Goal: Check status: Check status

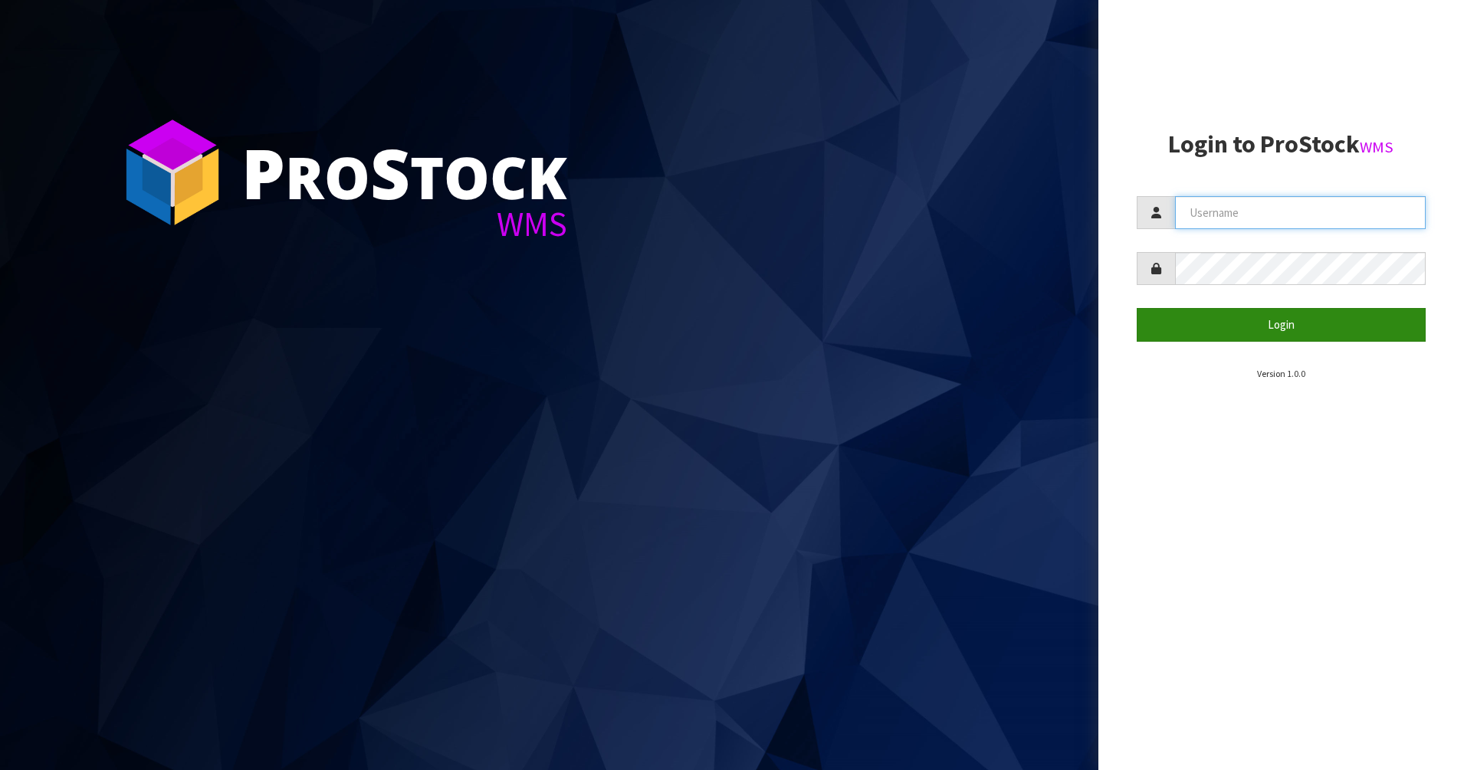
type input "PACIFICBIOLOGICS"
click at [1270, 327] on button "Login" at bounding box center [1282, 324] width 290 height 33
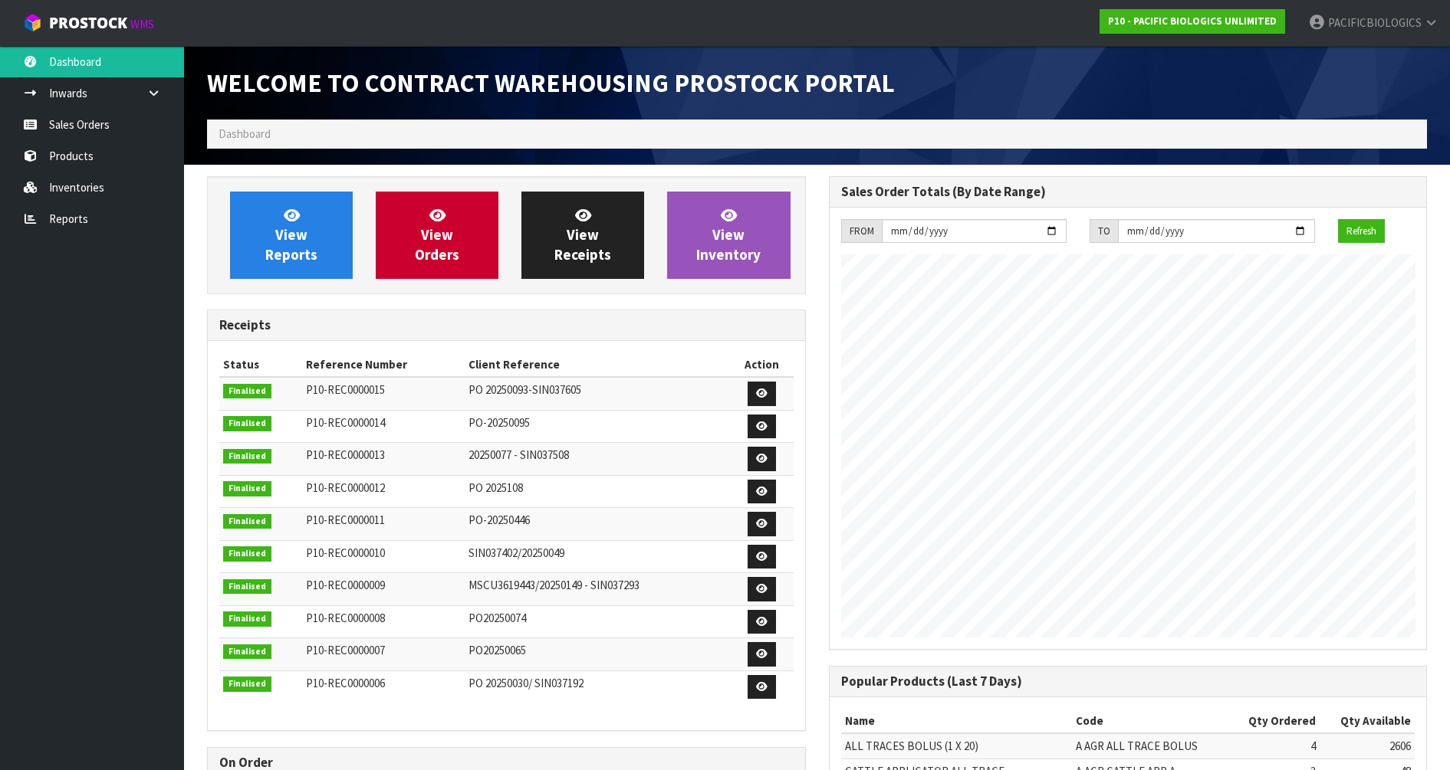
scroll to position [701, 621]
click at [452, 237] on span "View Orders" at bounding box center [437, 234] width 44 height 57
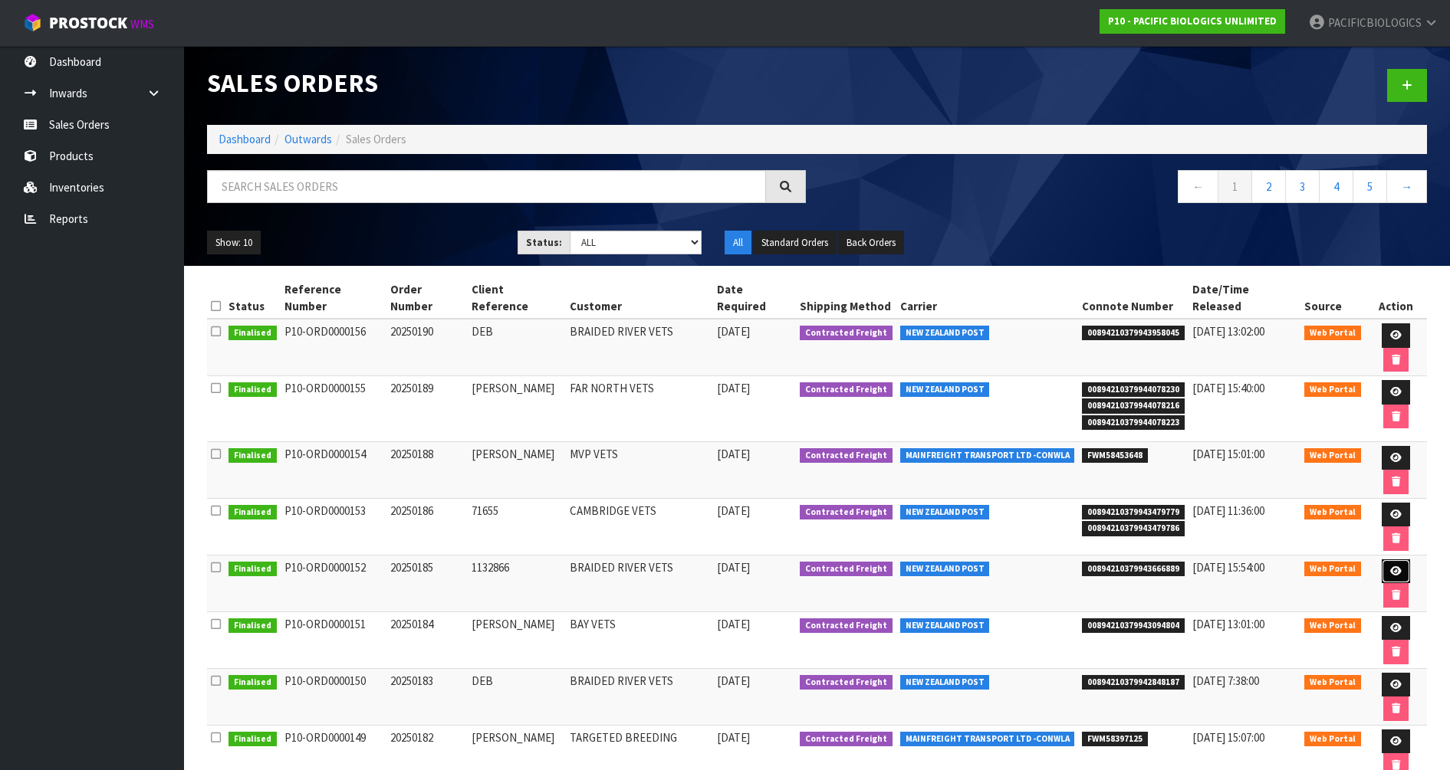
click at [1390, 567] on icon at bounding box center [1395, 572] width 11 height 10
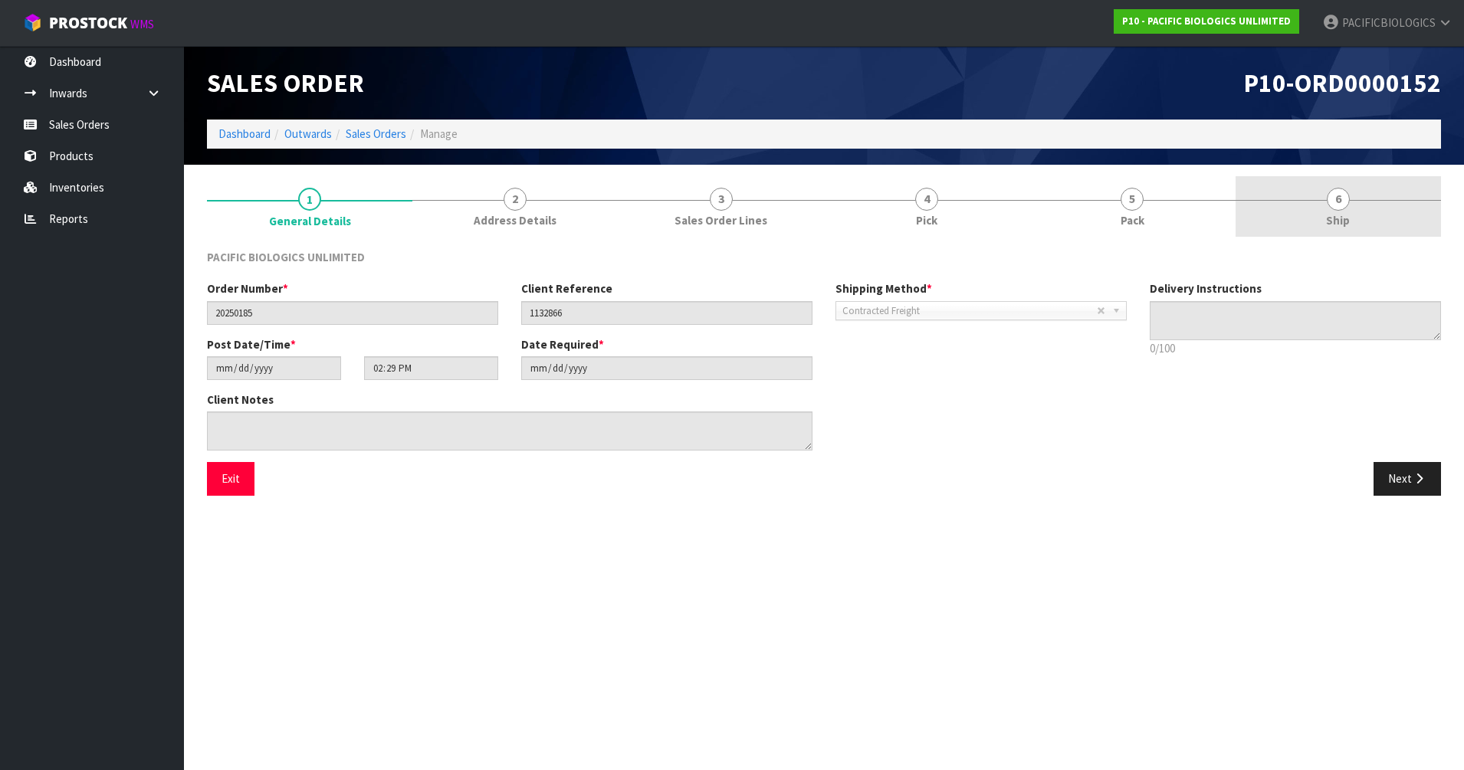
click at [1336, 212] on span "Ship" at bounding box center [1338, 220] width 24 height 16
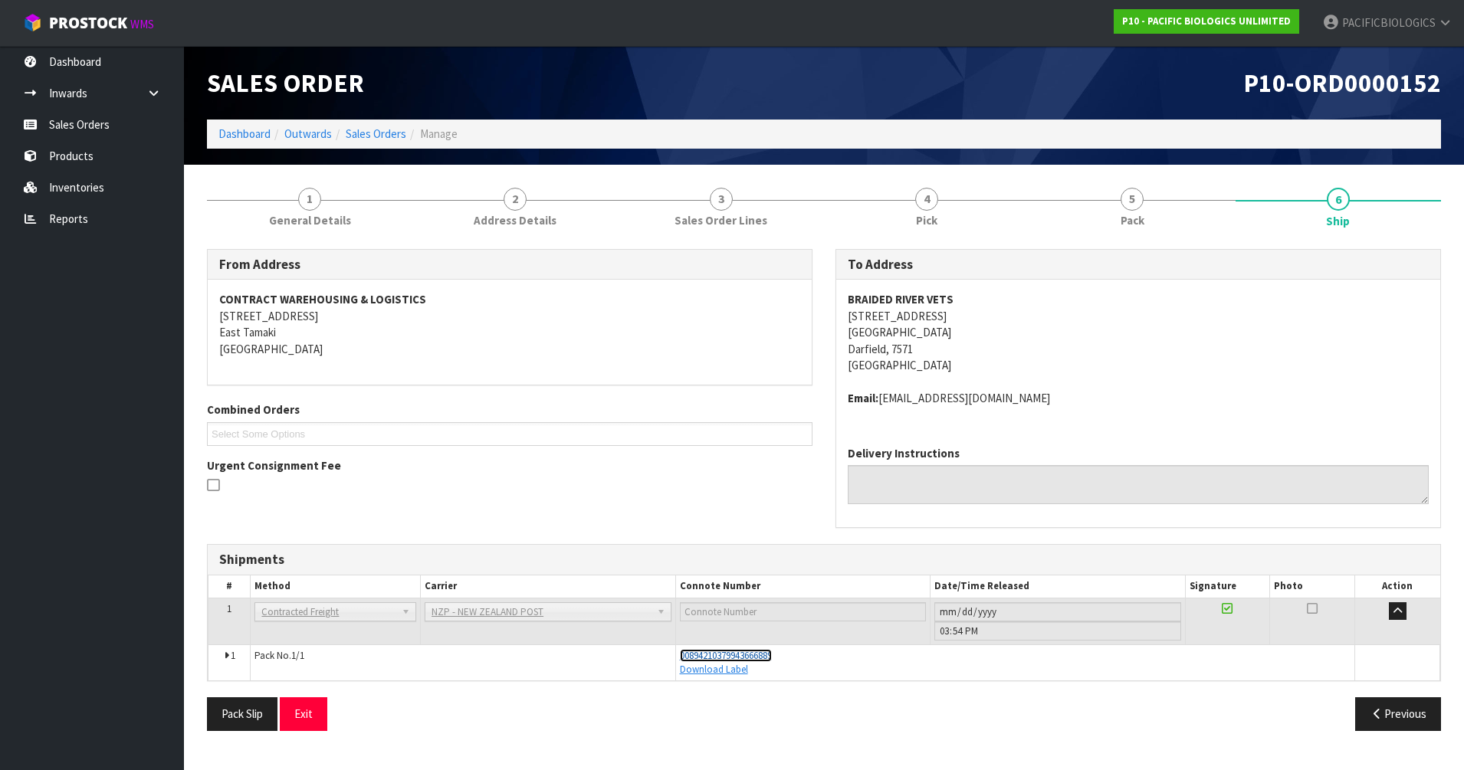
click at [737, 657] on span "00894210379943666889" at bounding box center [726, 655] width 92 height 13
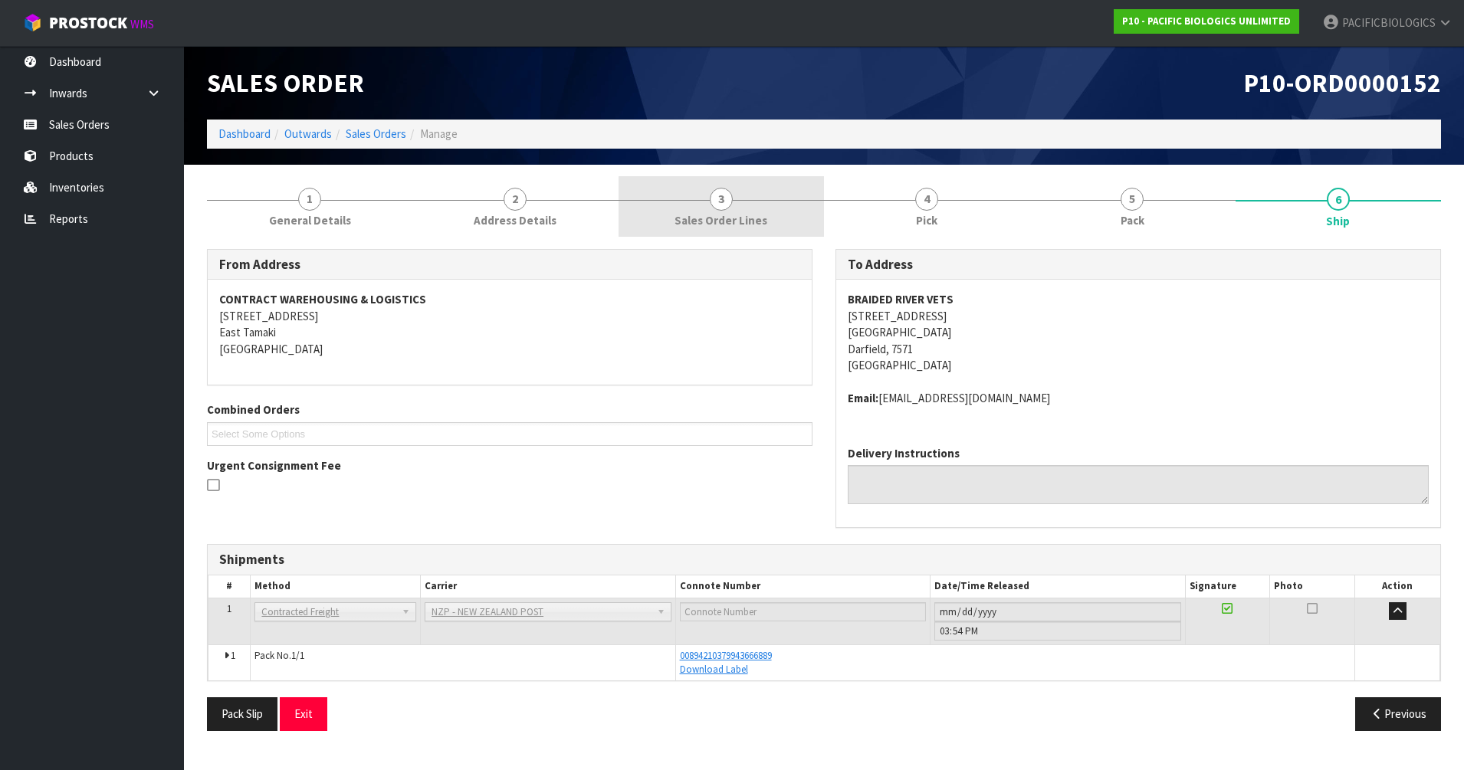
click at [681, 208] on link "3 Sales Order Lines" at bounding box center [721, 206] width 205 height 61
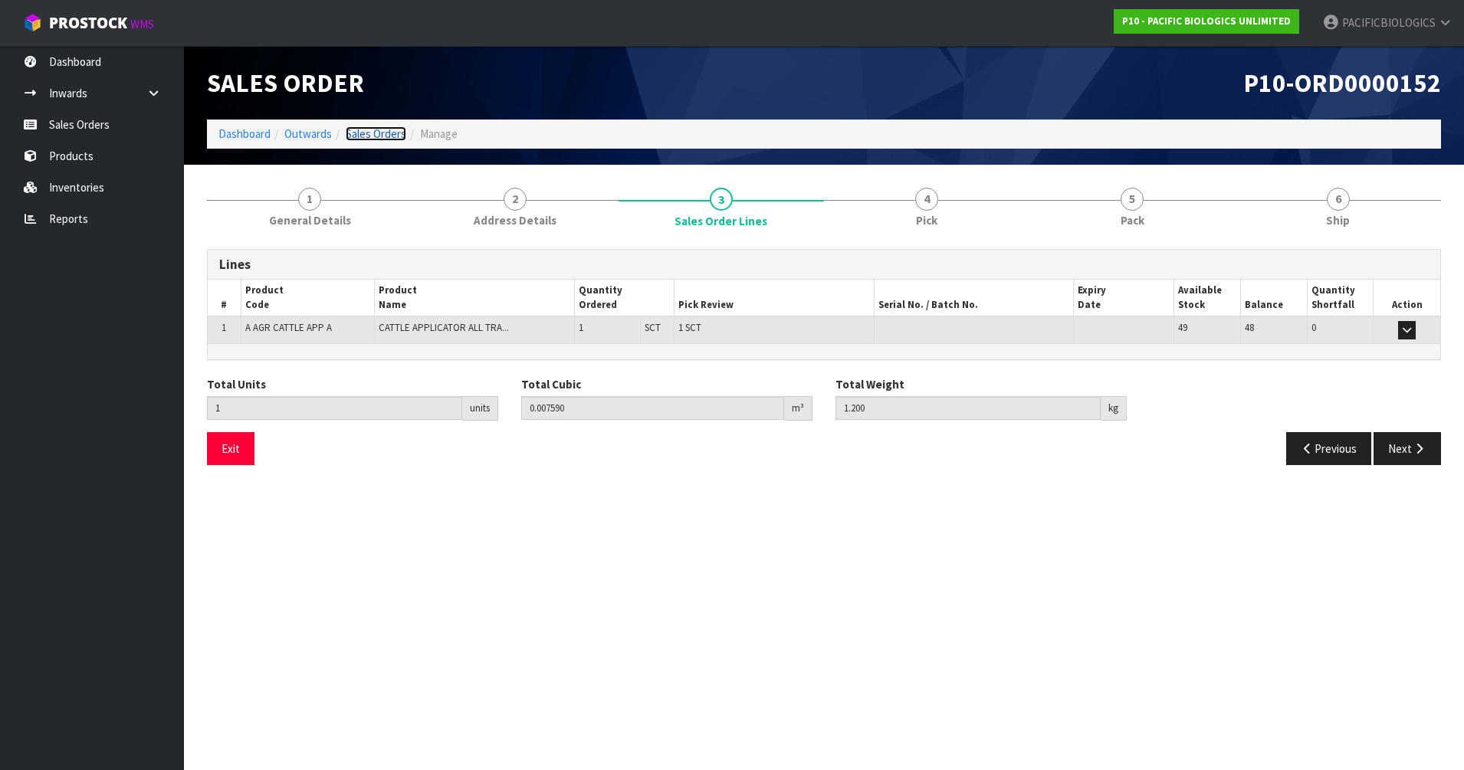
click at [392, 136] on link "Sales Orders" at bounding box center [376, 133] width 61 height 15
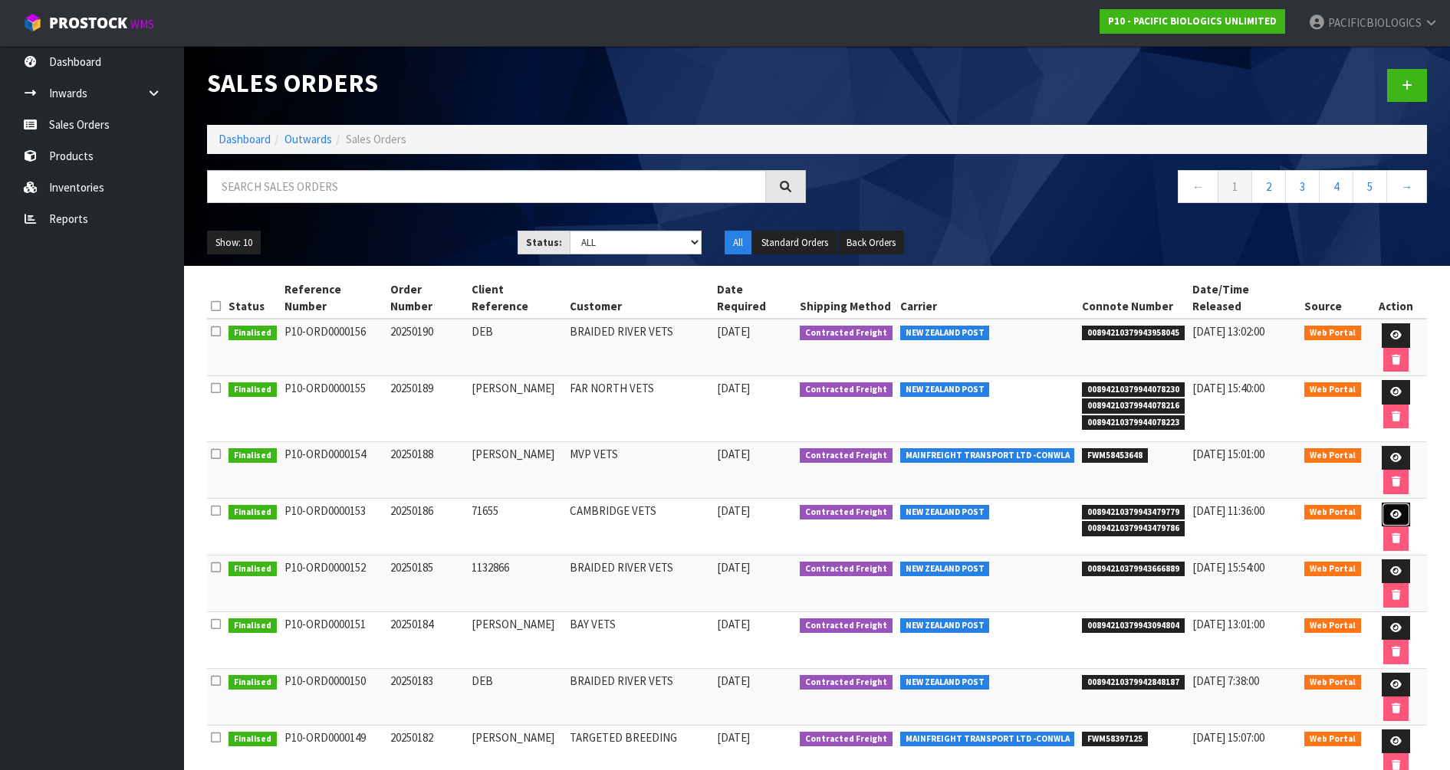
click at [1390, 510] on icon at bounding box center [1395, 515] width 11 height 10
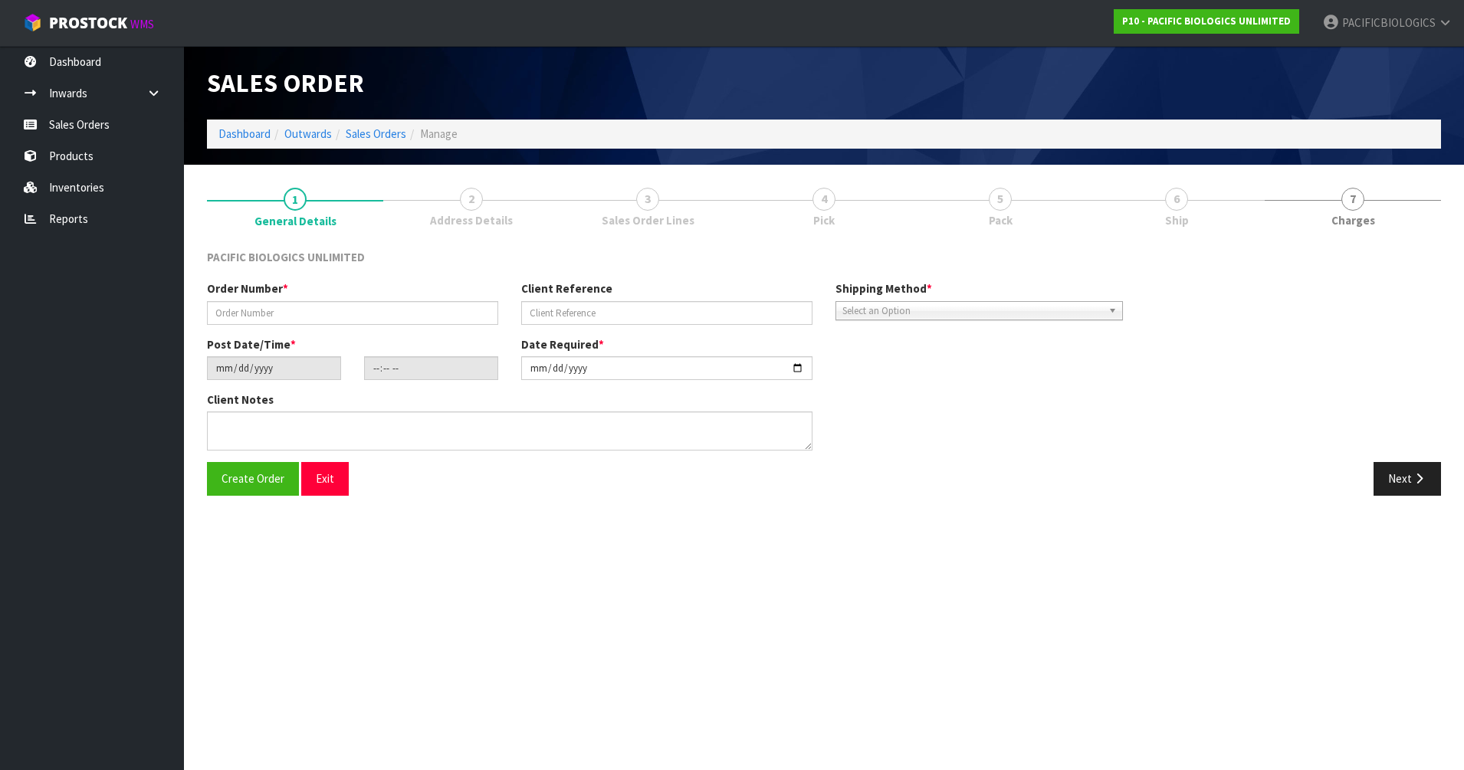
type input "20250186"
type input "71655"
type input "[DATE]"
type input "16:07:00.000"
type input "[DATE]"
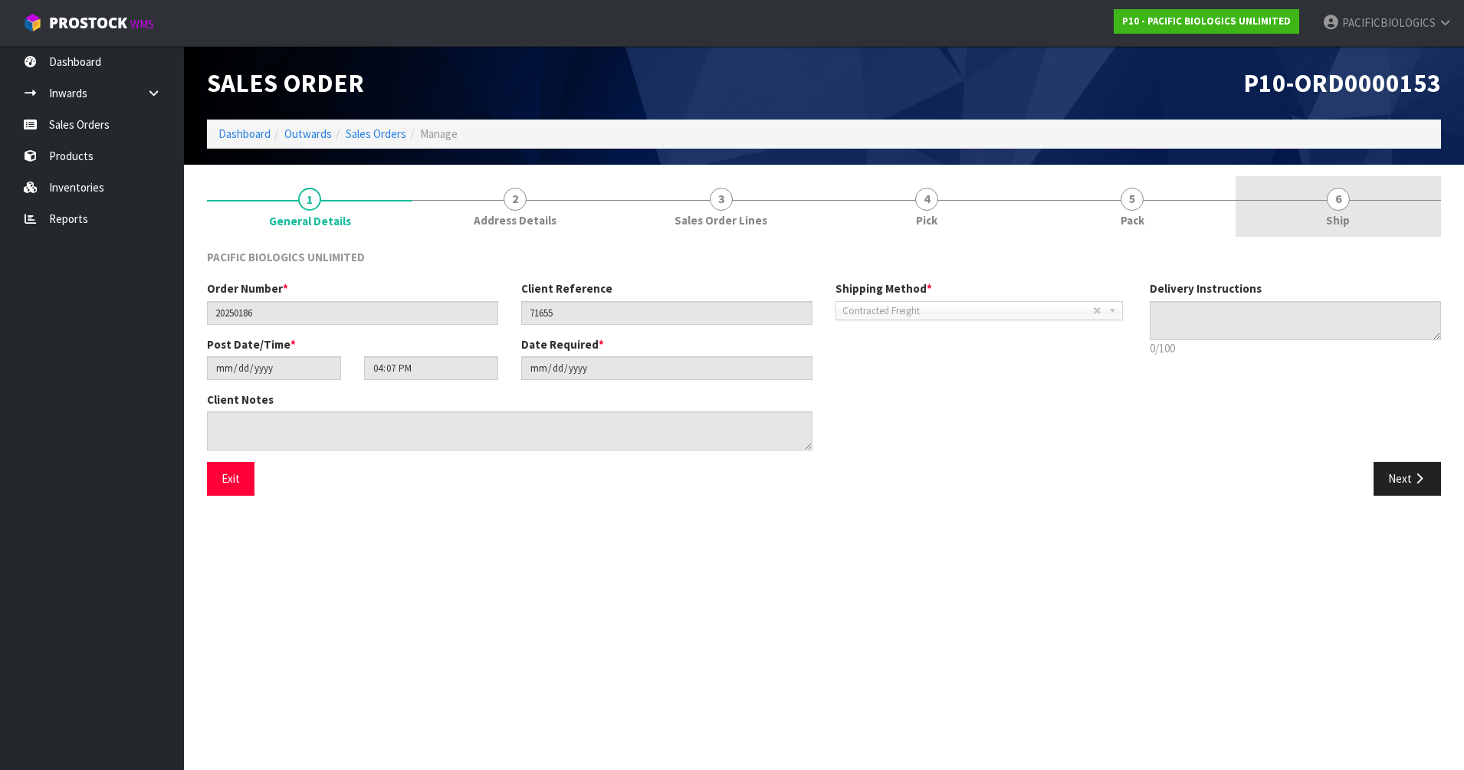
click at [1335, 218] on span "Ship" at bounding box center [1338, 220] width 24 height 16
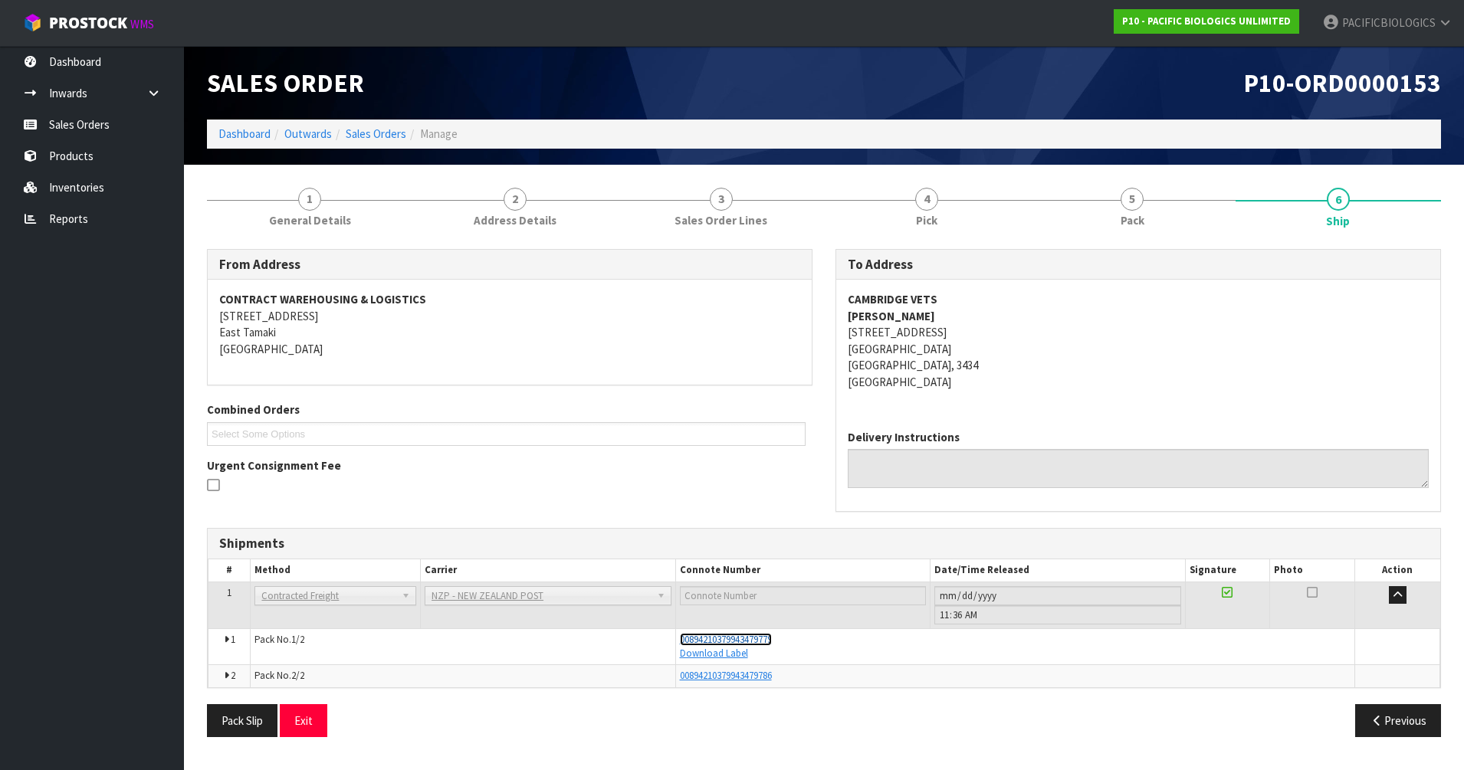
click at [742, 641] on span "00894210379943479779" at bounding box center [726, 639] width 92 height 13
click at [390, 133] on link "Sales Orders" at bounding box center [376, 133] width 61 height 15
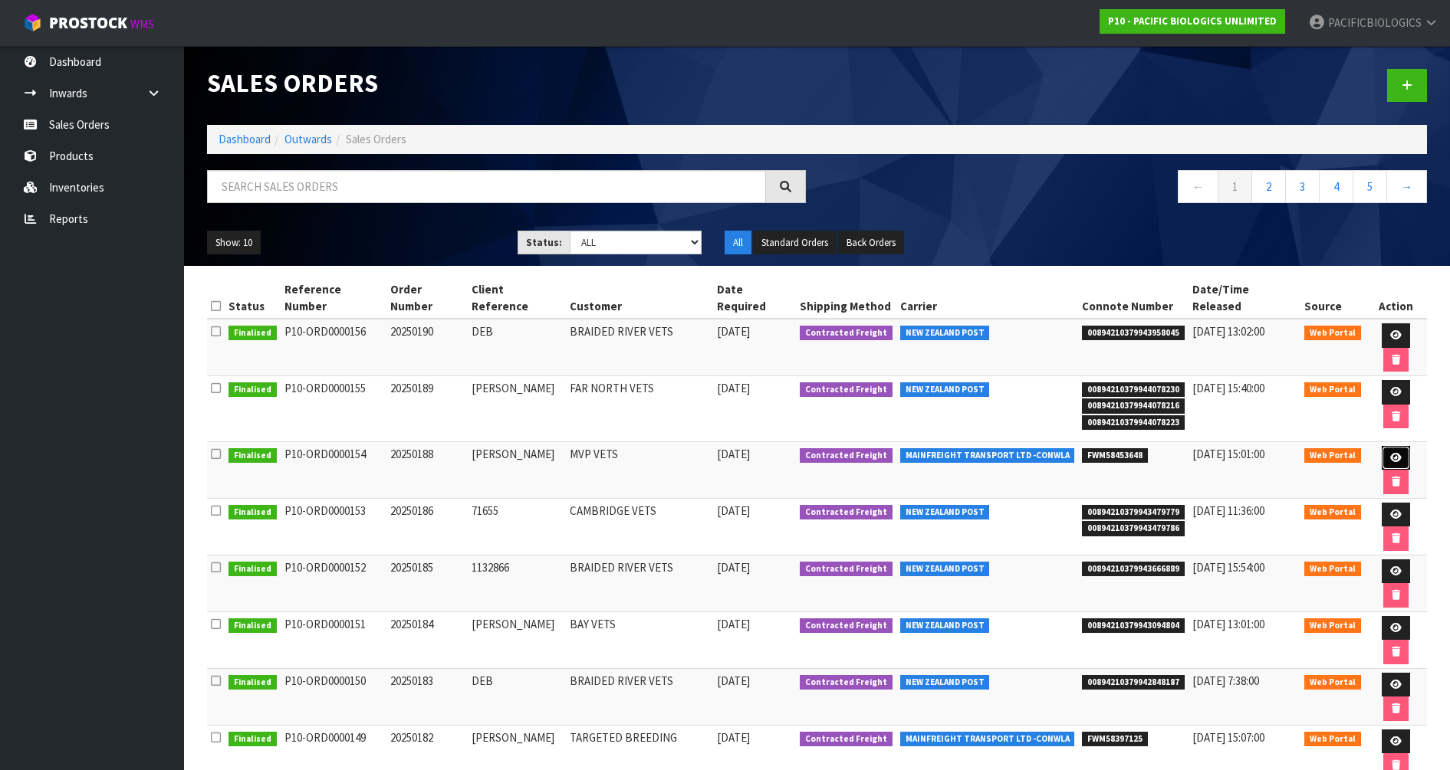
click at [1390, 453] on icon at bounding box center [1395, 458] width 11 height 10
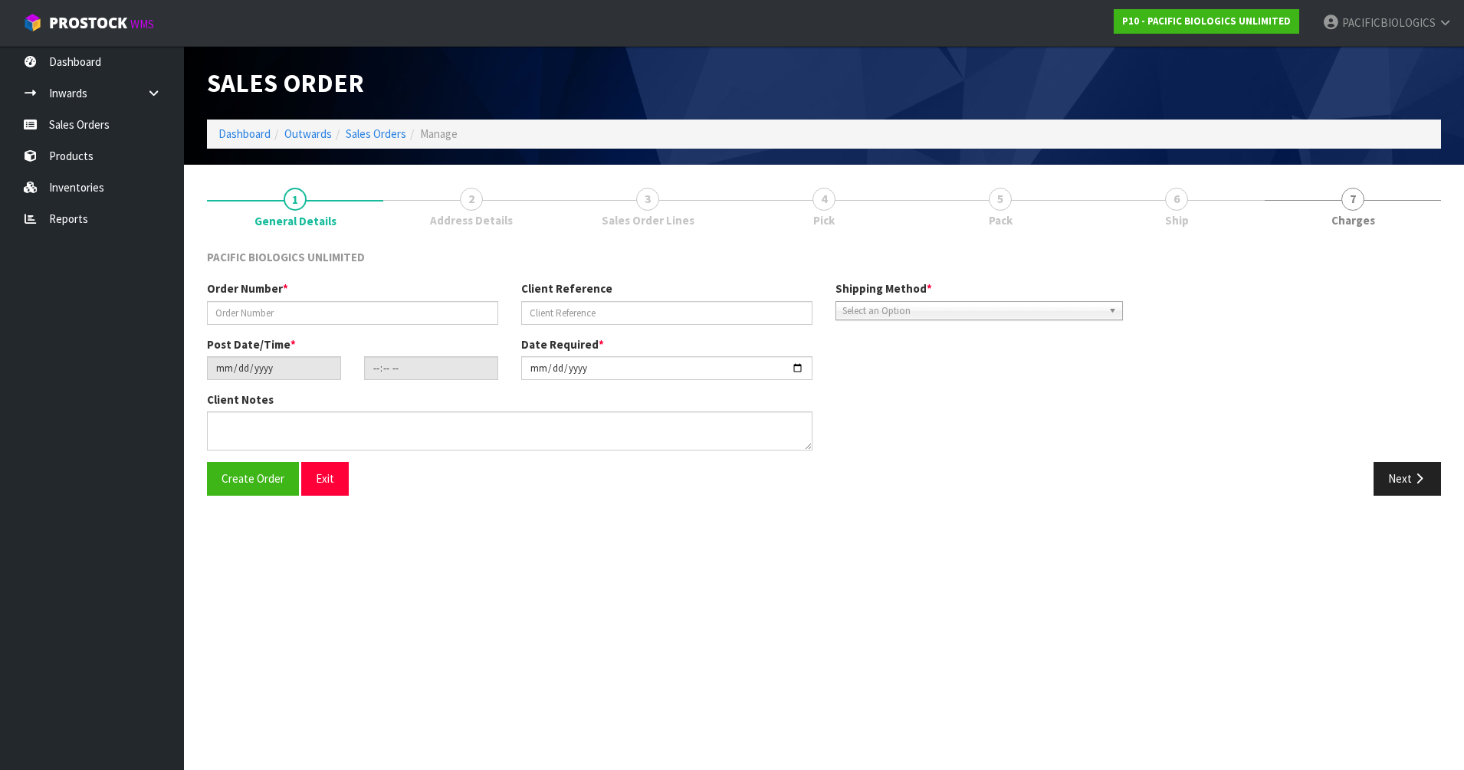
type input "20250188"
type input "[PERSON_NAME]"
type input "[DATE]"
type input "15:12:00.000"
type input "[DATE]"
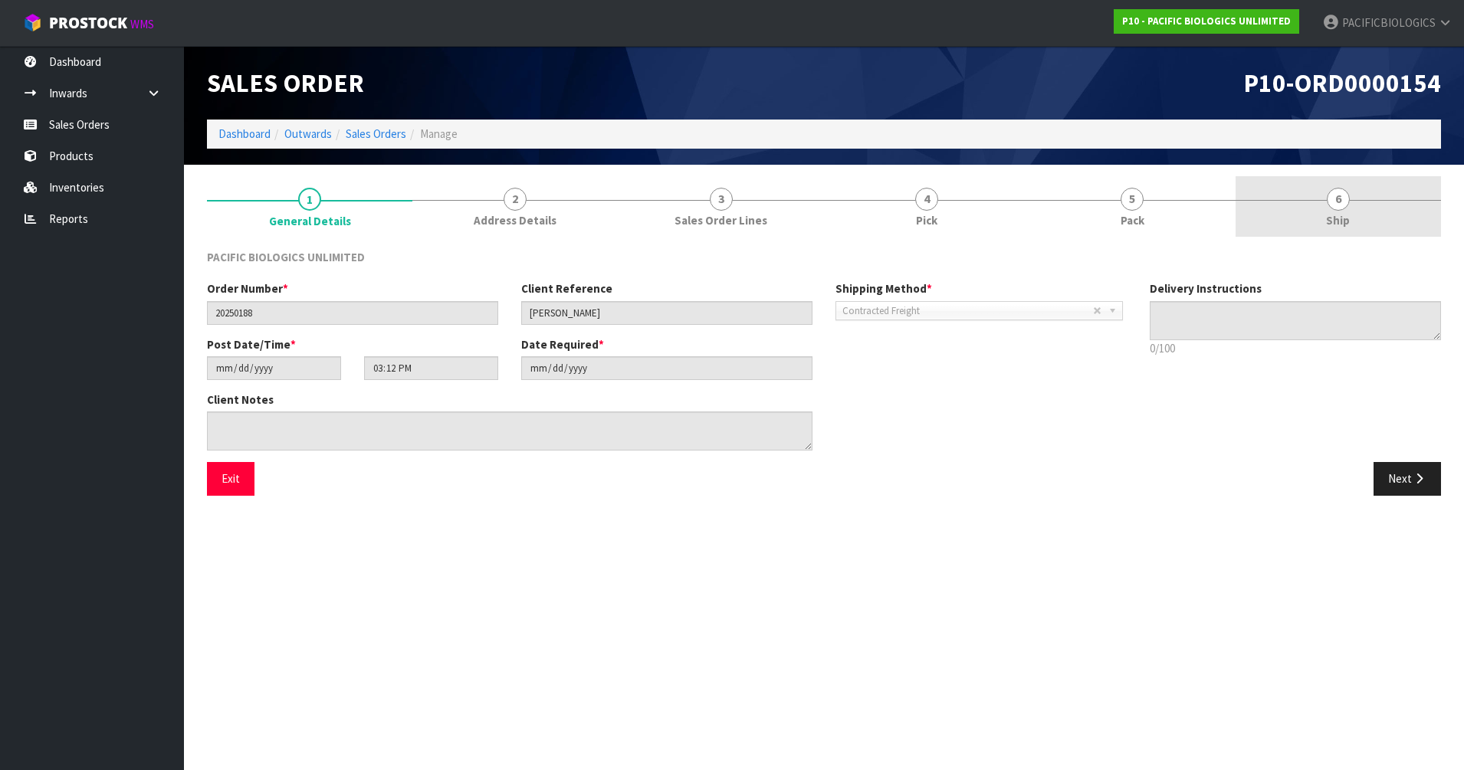
click at [1353, 212] on link "6 Ship" at bounding box center [1338, 206] width 205 height 61
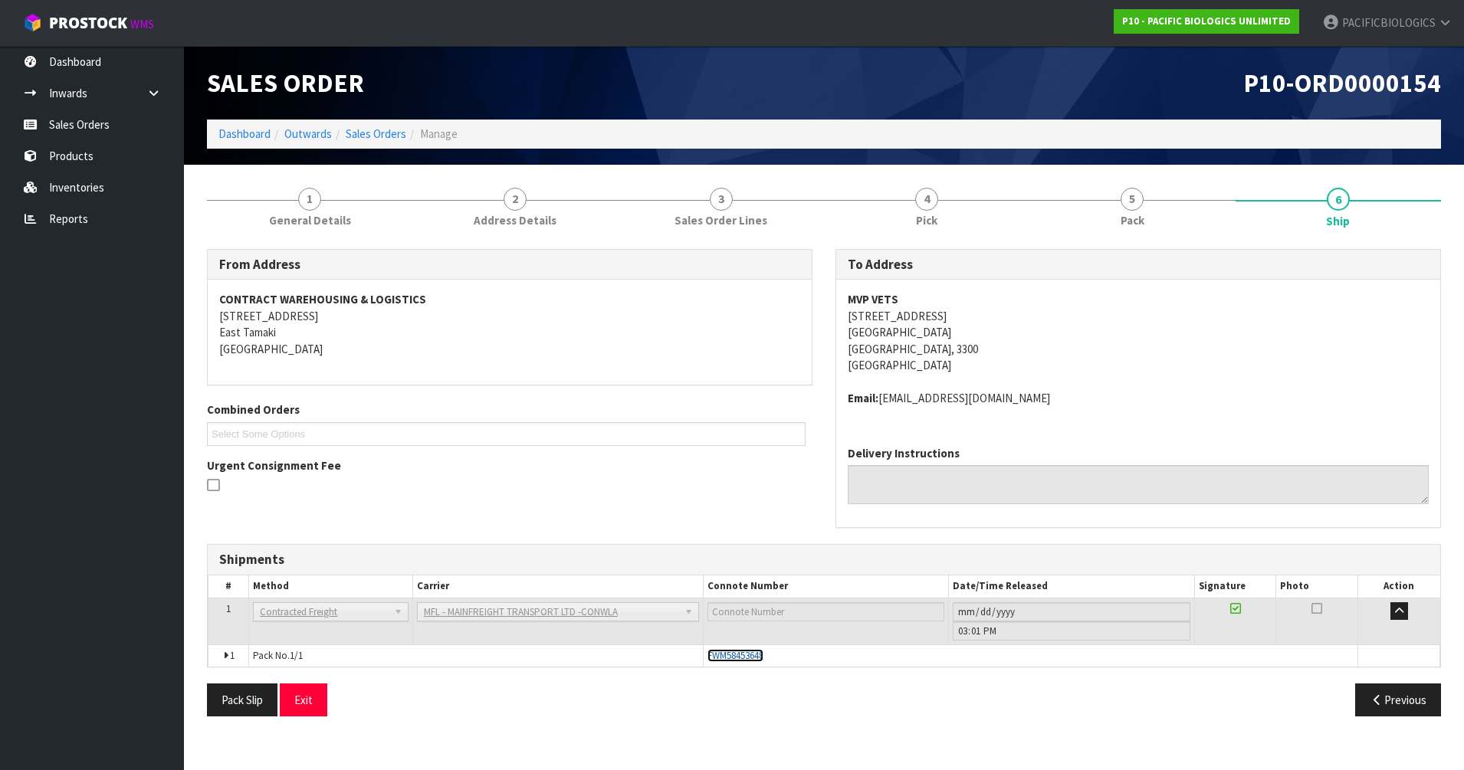
click at [734, 655] on span "FWM58453648" at bounding box center [736, 655] width 56 height 13
click at [386, 130] on link "Sales Orders" at bounding box center [376, 133] width 61 height 15
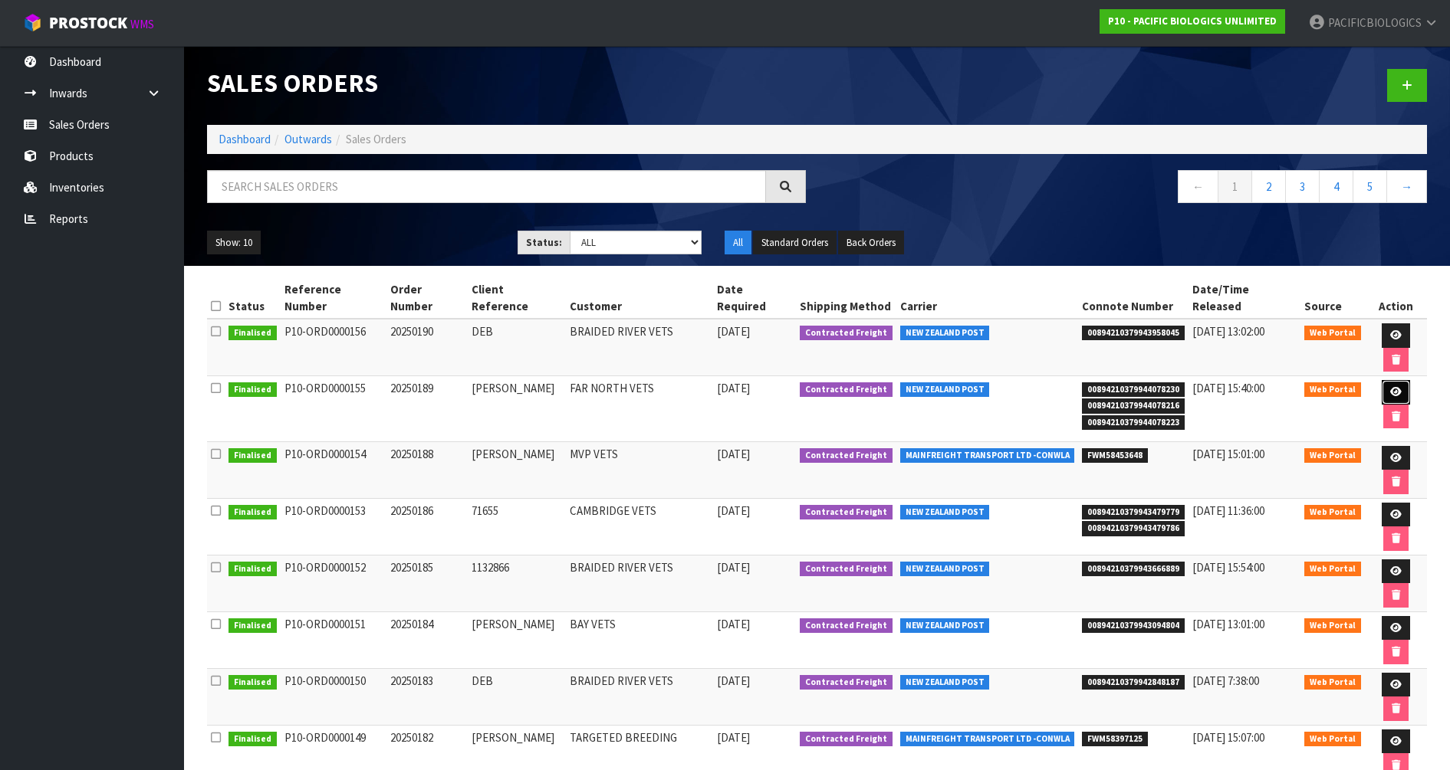
click at [1390, 387] on icon at bounding box center [1395, 392] width 11 height 10
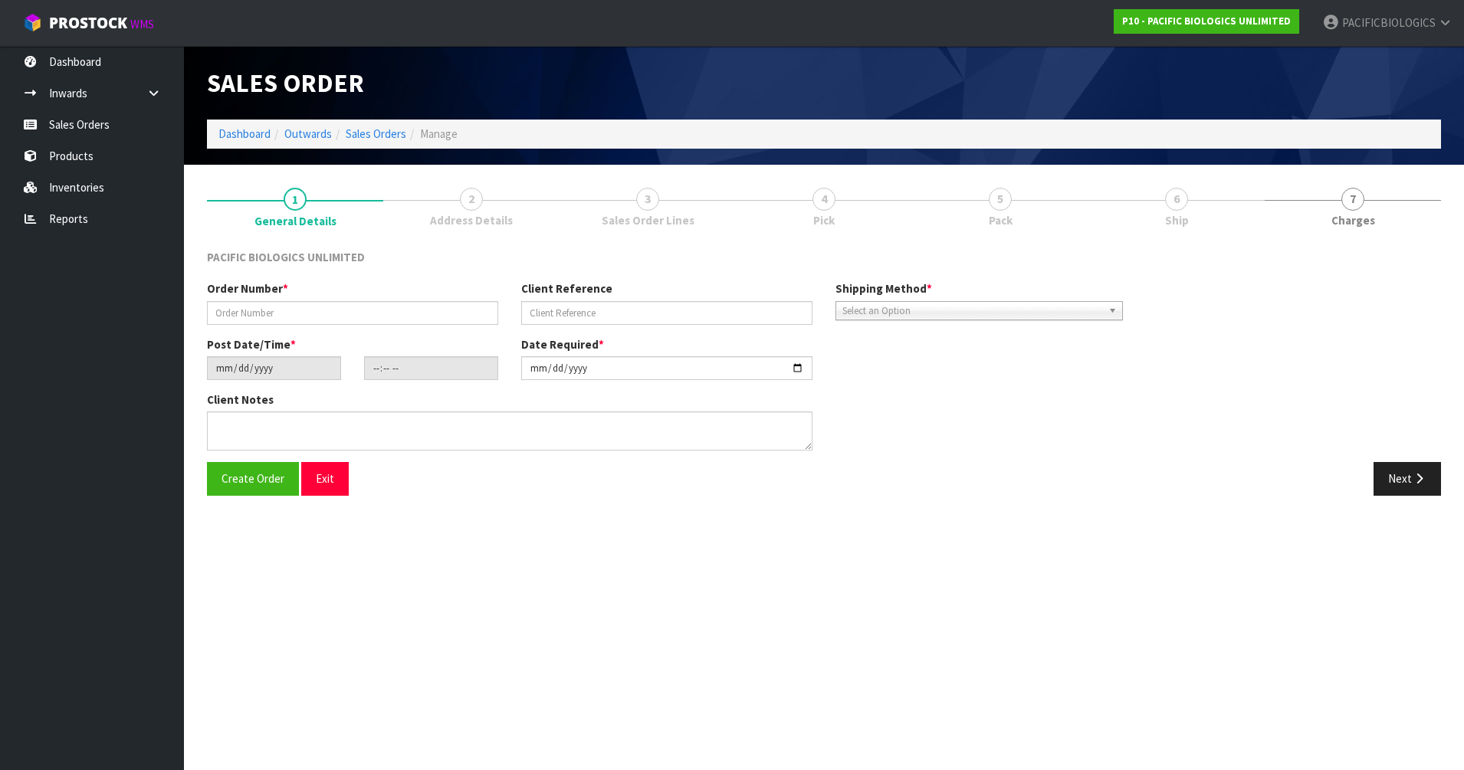
type input "20250189"
type input "[PERSON_NAME]"
type input "[DATE]"
type input "18:27:00.000"
type input "[DATE]"
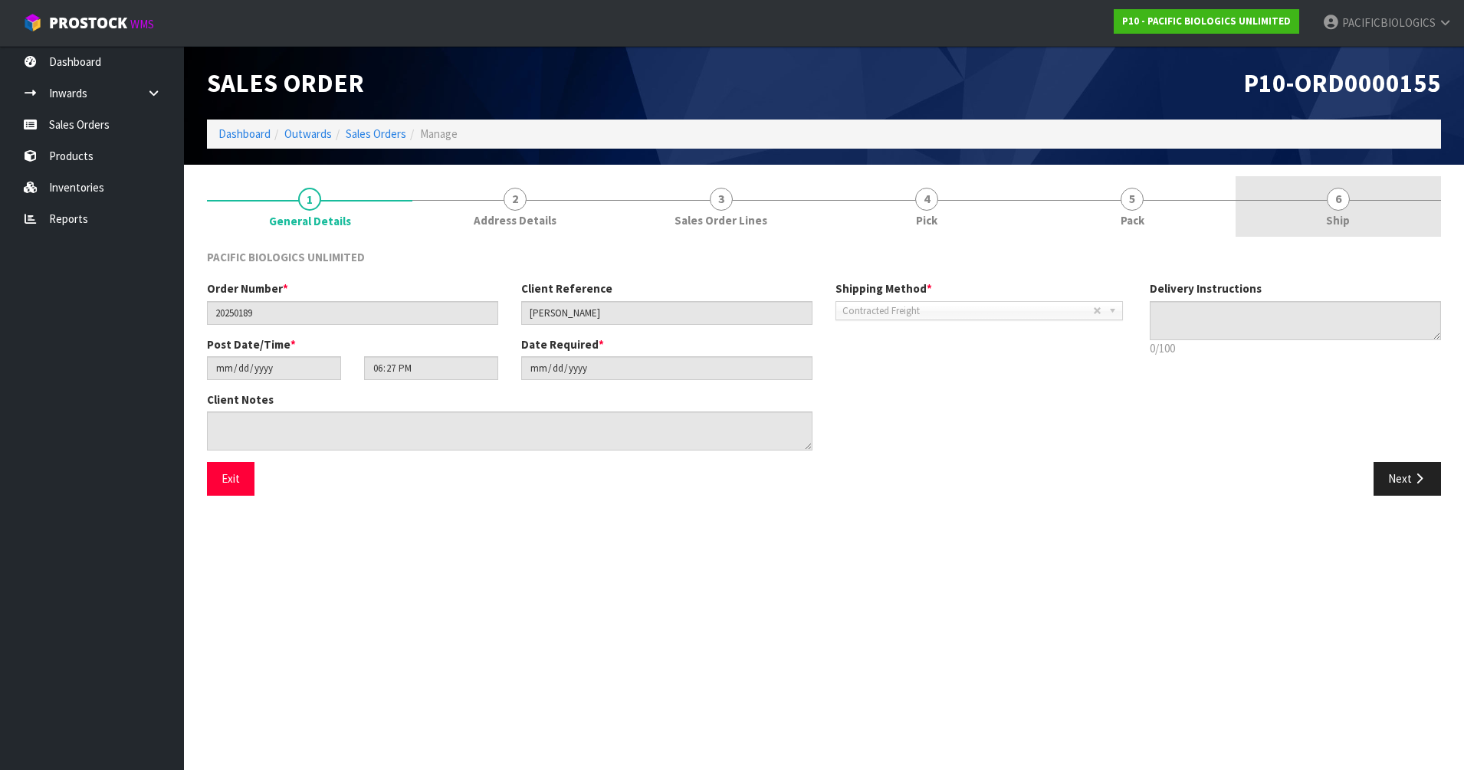
click at [1361, 205] on link "6 Ship" at bounding box center [1338, 206] width 205 height 61
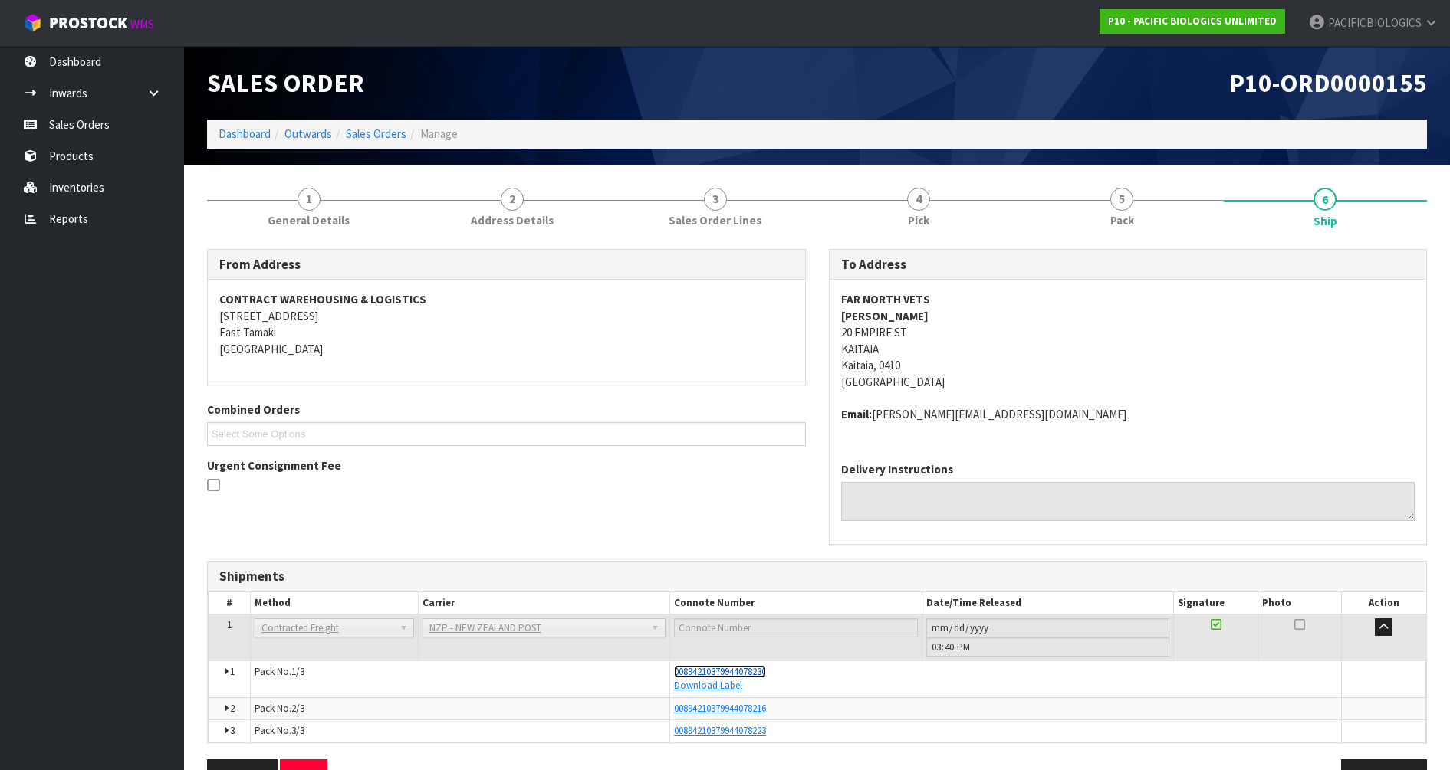
click at [731, 670] on span "00894210379944078230" at bounding box center [720, 671] width 92 height 13
click at [381, 129] on link "Sales Orders" at bounding box center [376, 133] width 61 height 15
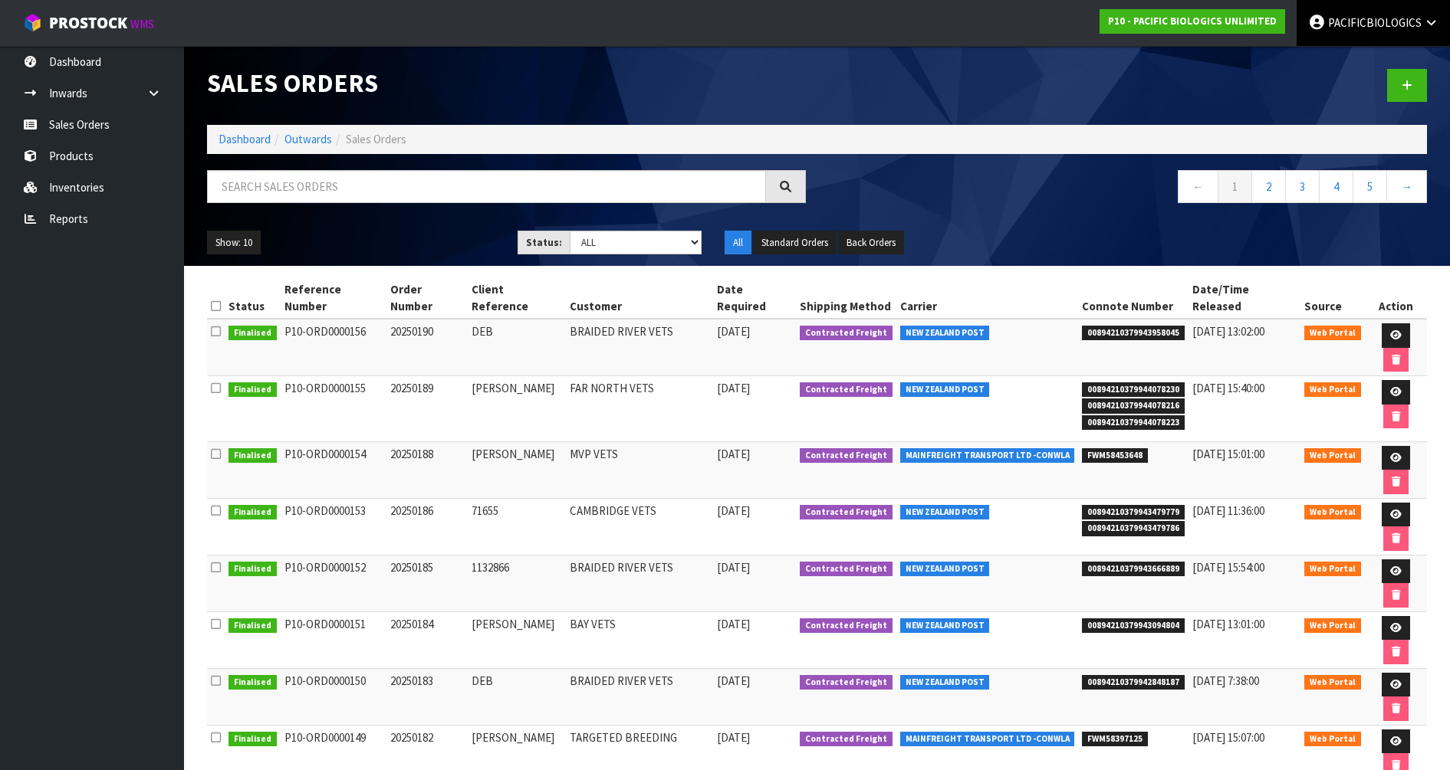
click at [1401, 24] on span "PACIFICBIOLOGICS" at bounding box center [1375, 22] width 94 height 15
click at [1384, 59] on link "Logout" at bounding box center [1388, 61] width 121 height 21
